Goal: Browse casually: Explore the website without a specific task or goal

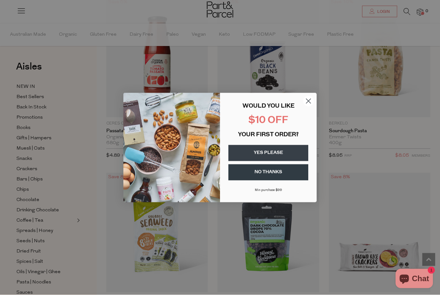
scroll to position [1680, 0]
click at [307, 106] on circle "Close dialog" at bounding box center [308, 101] width 11 height 11
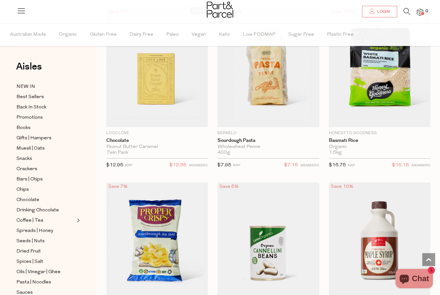
scroll to position [2552, 0]
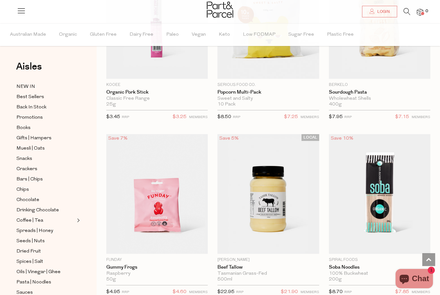
scroll to position [5593, 0]
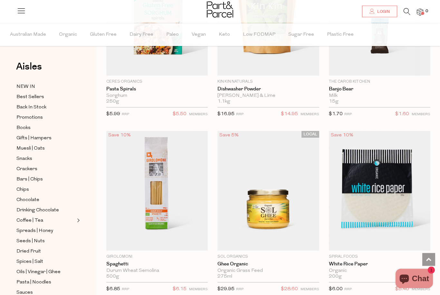
scroll to position [8575, 0]
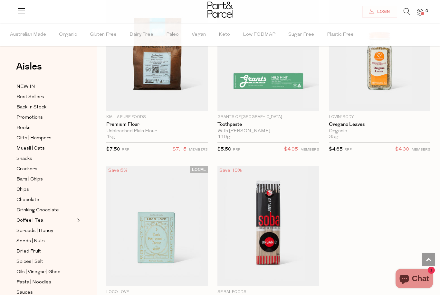
scroll to position [11526, 0]
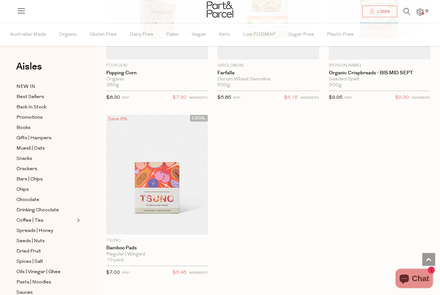
scroll to position [14572, 0]
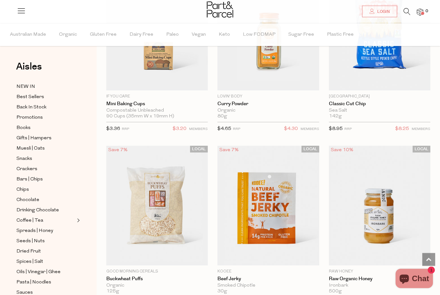
scroll to position [17329, 0]
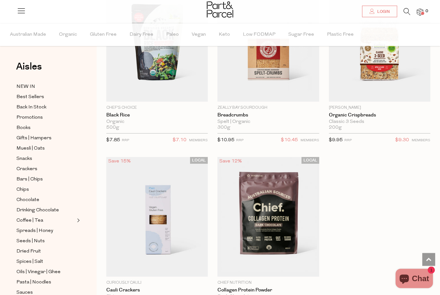
scroll to position [20305, 0]
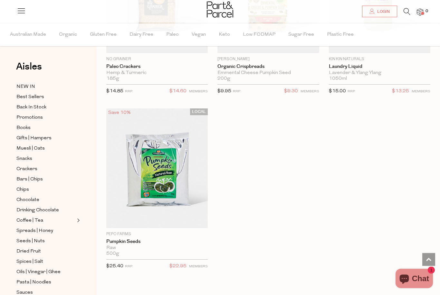
scroll to position [23346, 0]
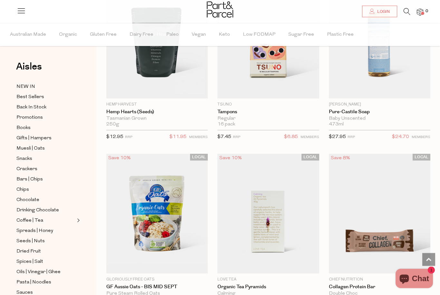
scroll to position [24526, 0]
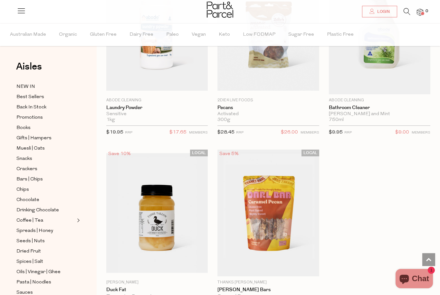
scroll to position [29161, 0]
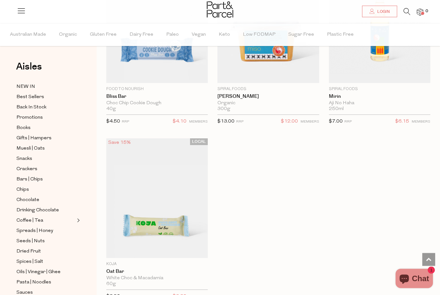
scroll to position [32129, 0]
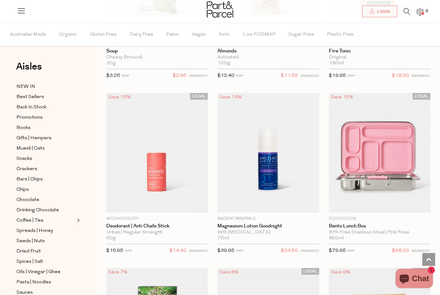
scroll to position [34110, 0]
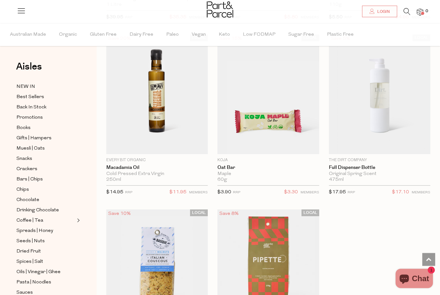
scroll to position [37857, 0]
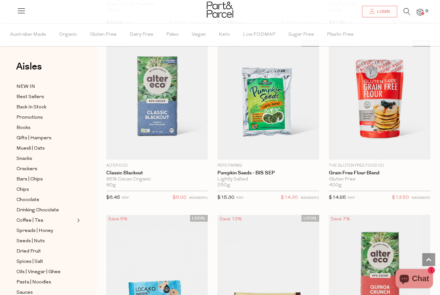
scroll to position [39099, 0]
